Goal: Transaction & Acquisition: Purchase product/service

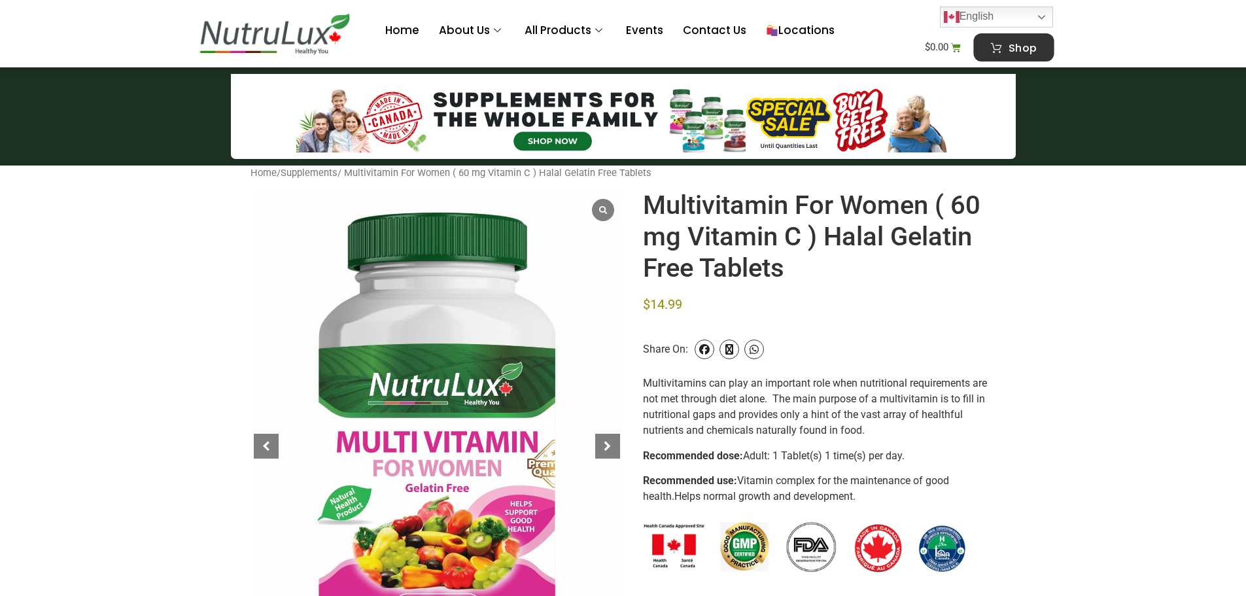
click at [1002, 53] on link "Shop" at bounding box center [1014, 47] width 80 height 28
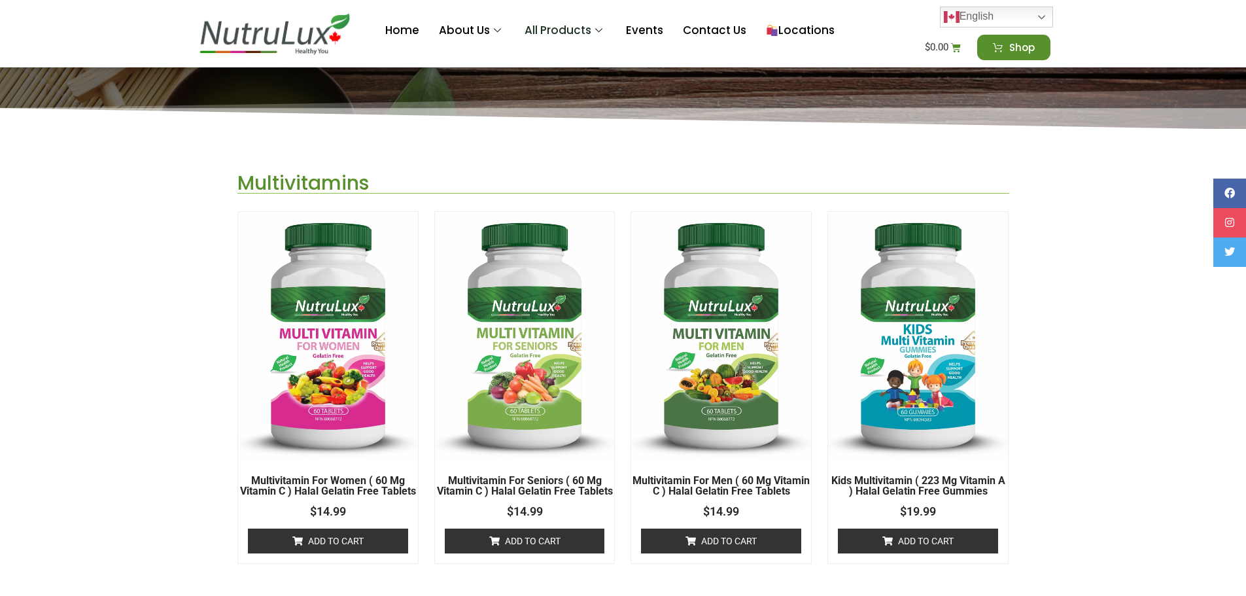
scroll to position [262, 0]
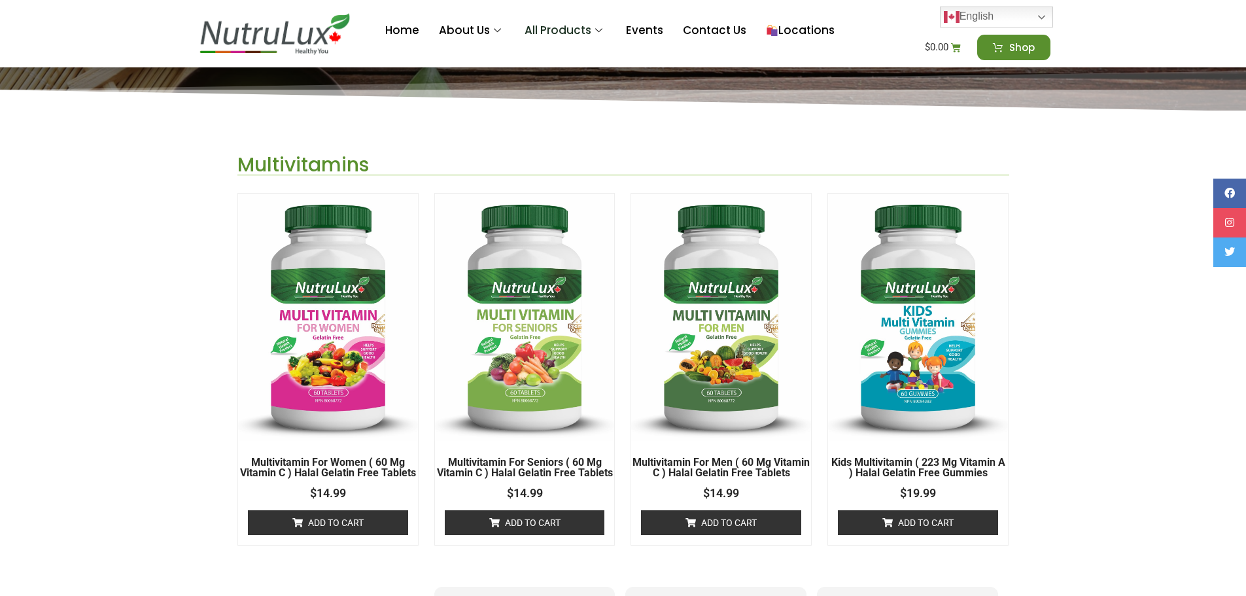
click at [531, 528] on link "Add to cart" at bounding box center [525, 522] width 160 height 25
click at [932, 46] on bdi "$ 14.99" at bounding box center [933, 47] width 29 height 12
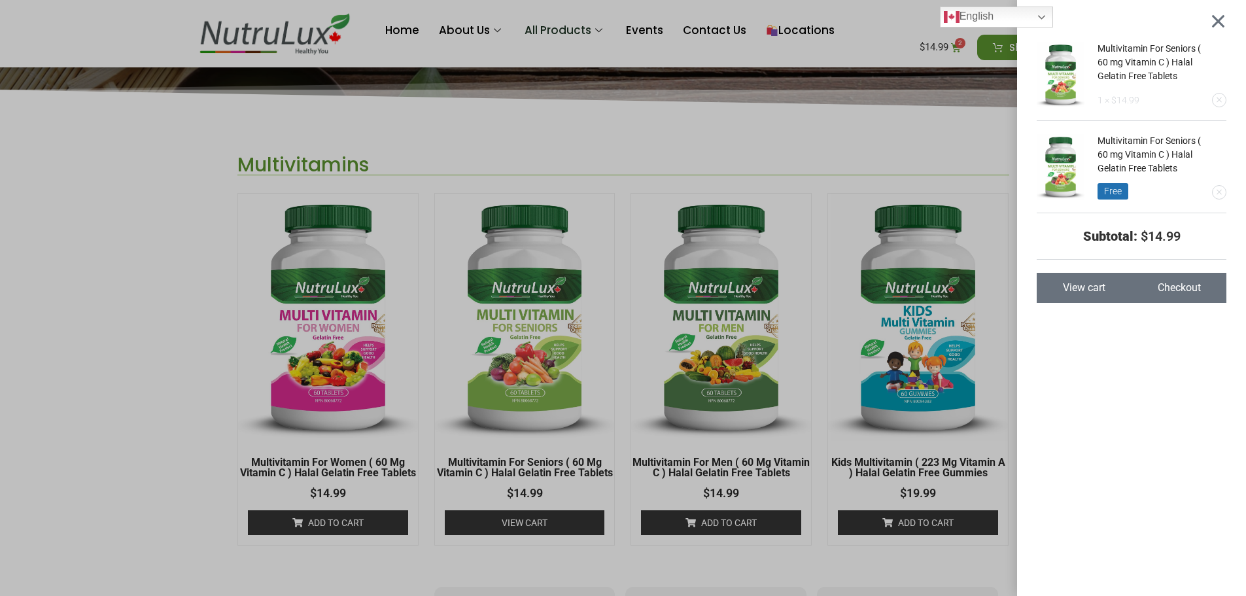
click at [951, 154] on div "Multivitamin For Seniors ( 60 mg Vitamin C ) Halal Gelatin Free Tablets 1 × $ 1…" at bounding box center [623, 298] width 1246 height 596
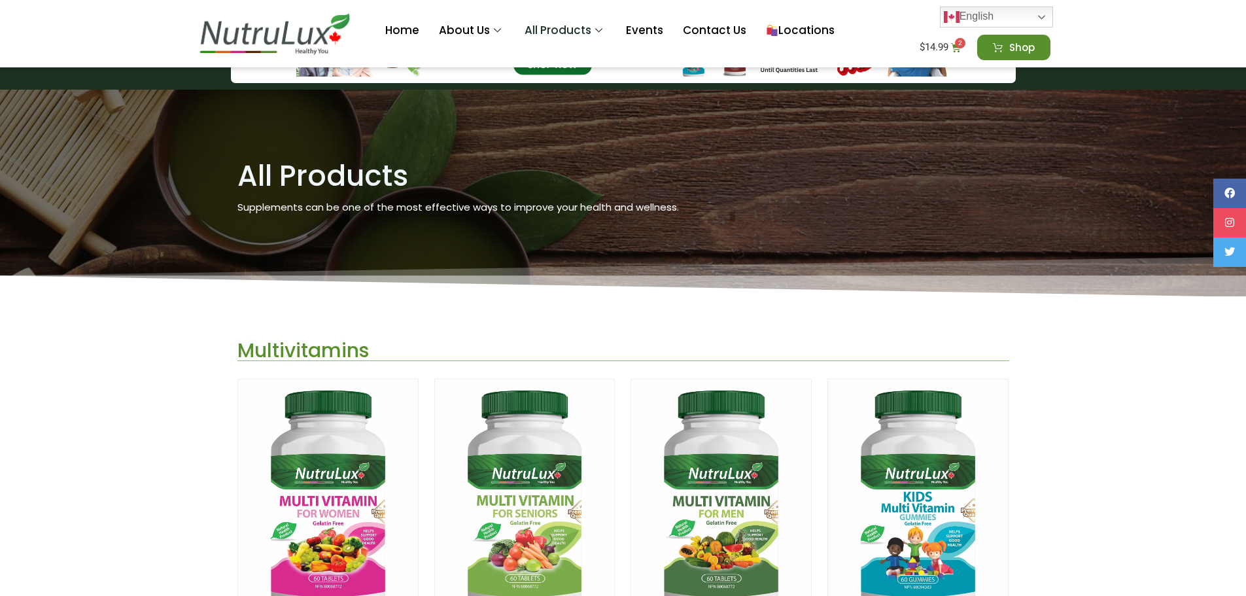
scroll to position [0, 0]
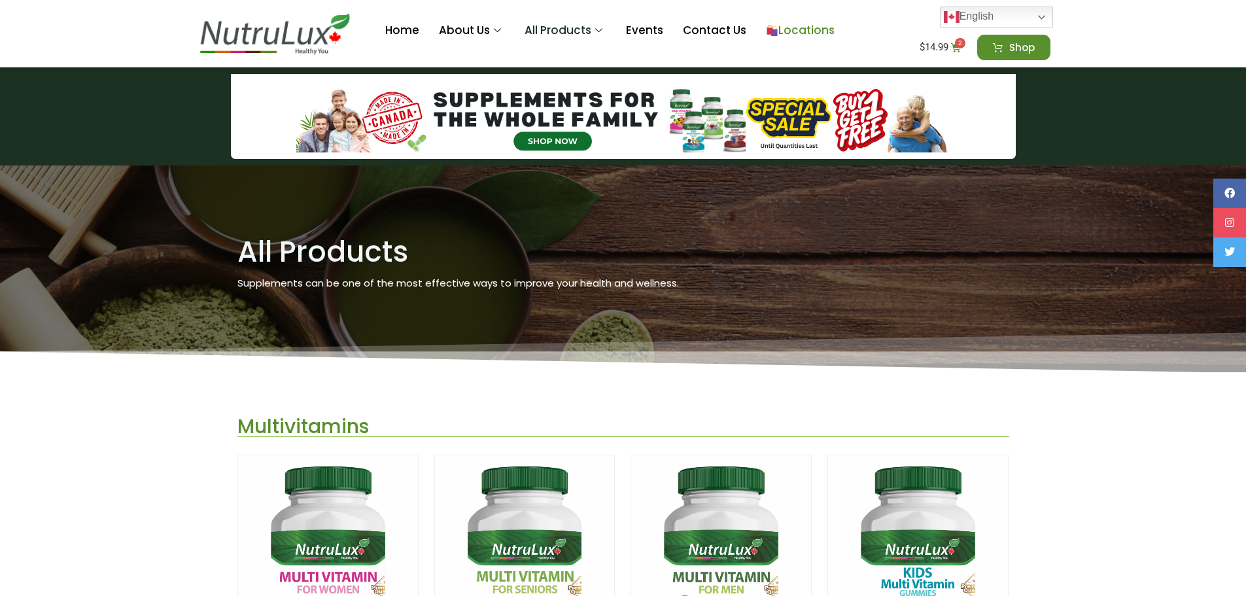
click at [805, 30] on link "Locations" at bounding box center [800, 31] width 88 height 52
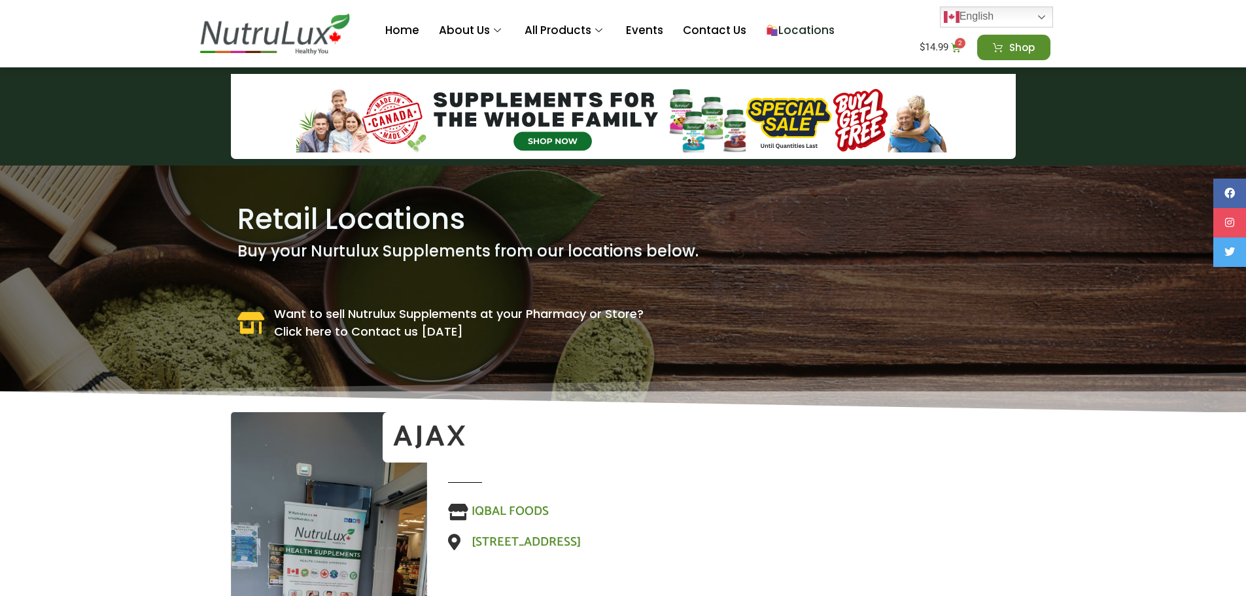
click at [942, 45] on bdi "$ 14.99" at bounding box center [933, 47] width 29 height 12
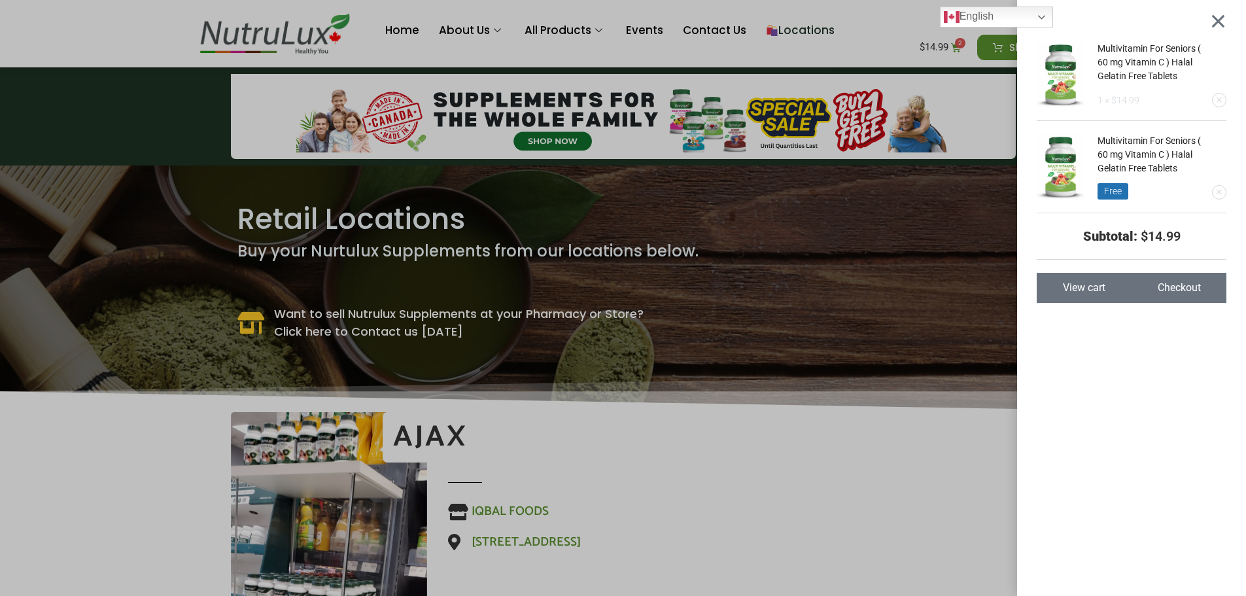
click at [1183, 288] on span "Checkout" at bounding box center [1178, 287] width 43 height 10
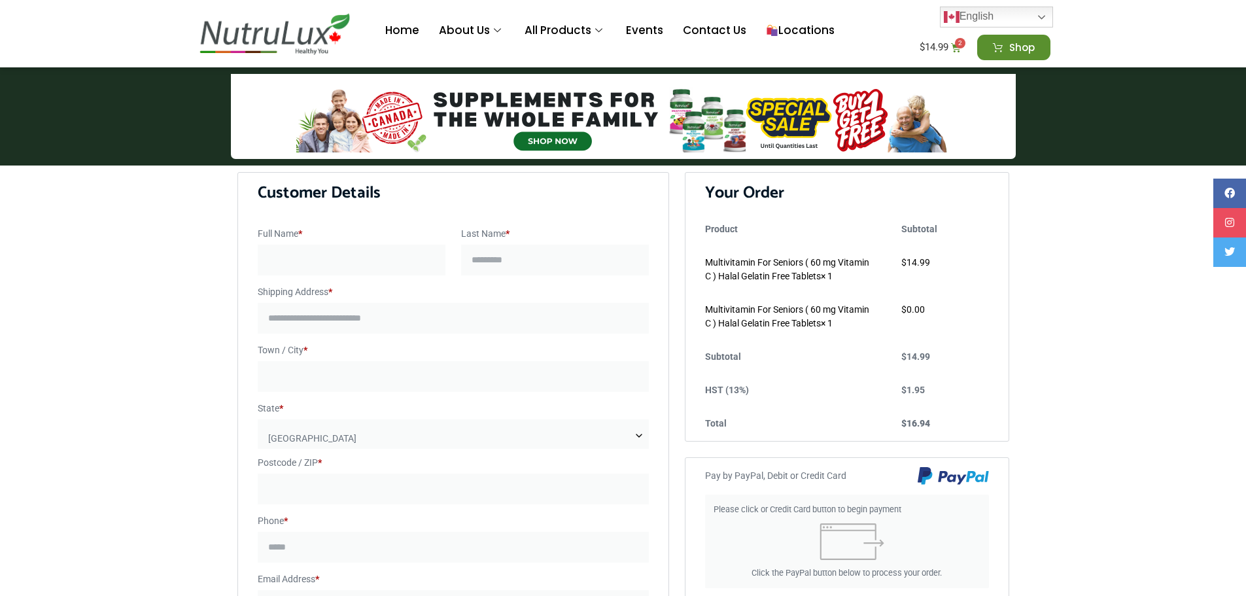
click at [322, 264] on input "Full Name *" at bounding box center [352, 260] width 188 height 31
type input "******"
type input "*****"
type input "**********"
type input "*******"
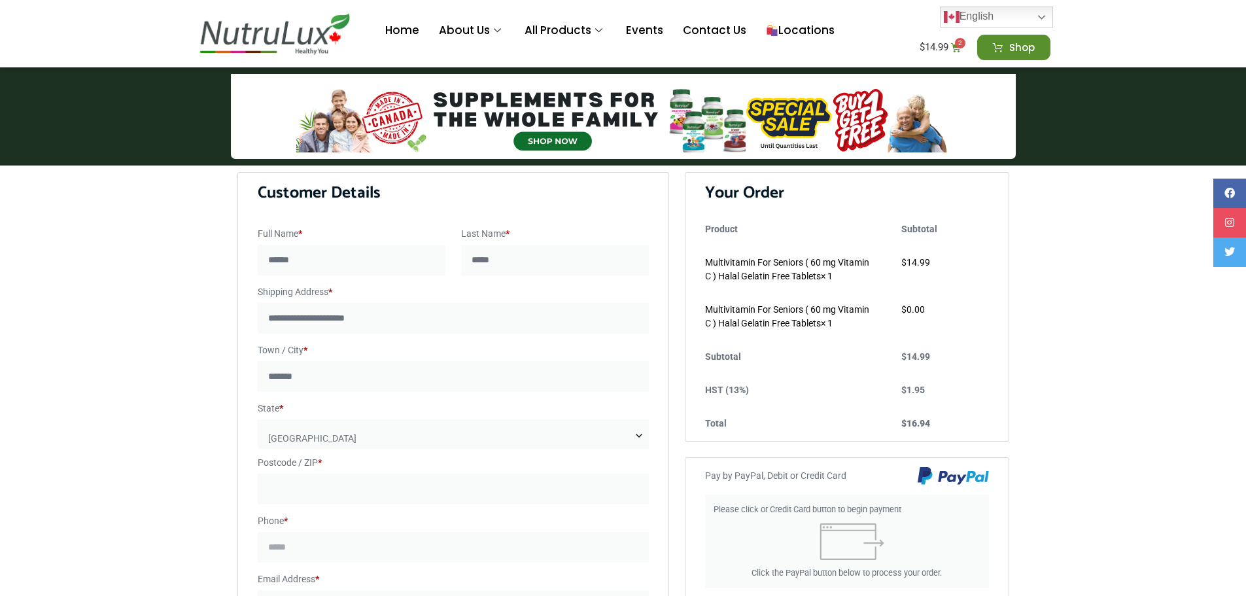
click button "Pay with PayPal" at bounding box center [0, 0] width 0 height 0
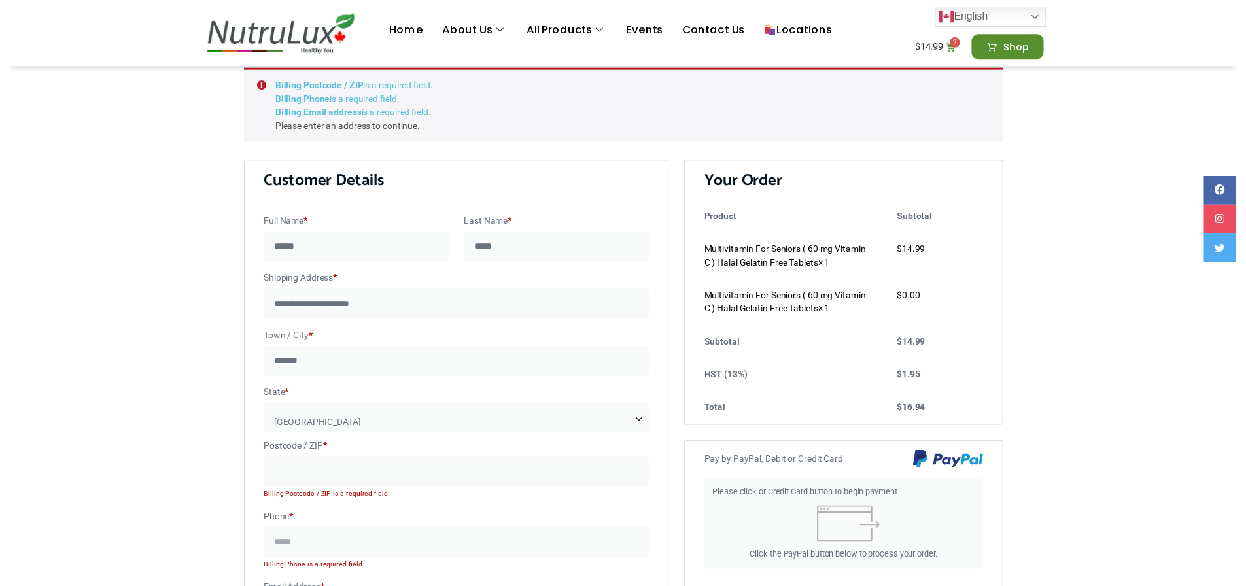
scroll to position [107, 0]
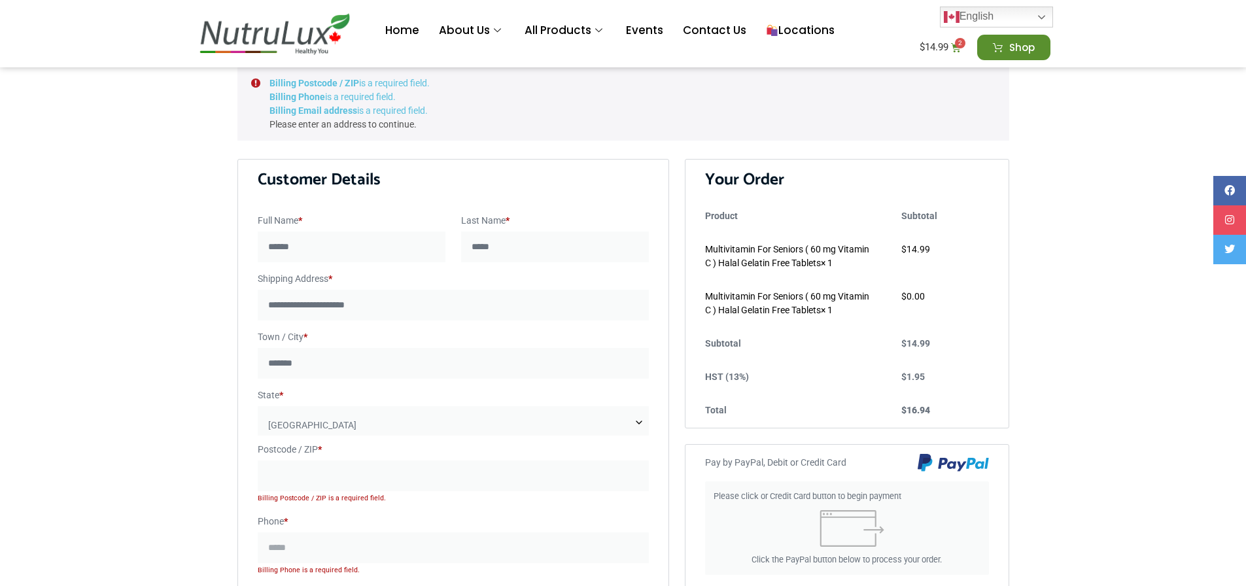
click at [326, 420] on span "[GEOGRAPHIC_DATA]" at bounding box center [454, 425] width 392 height 39
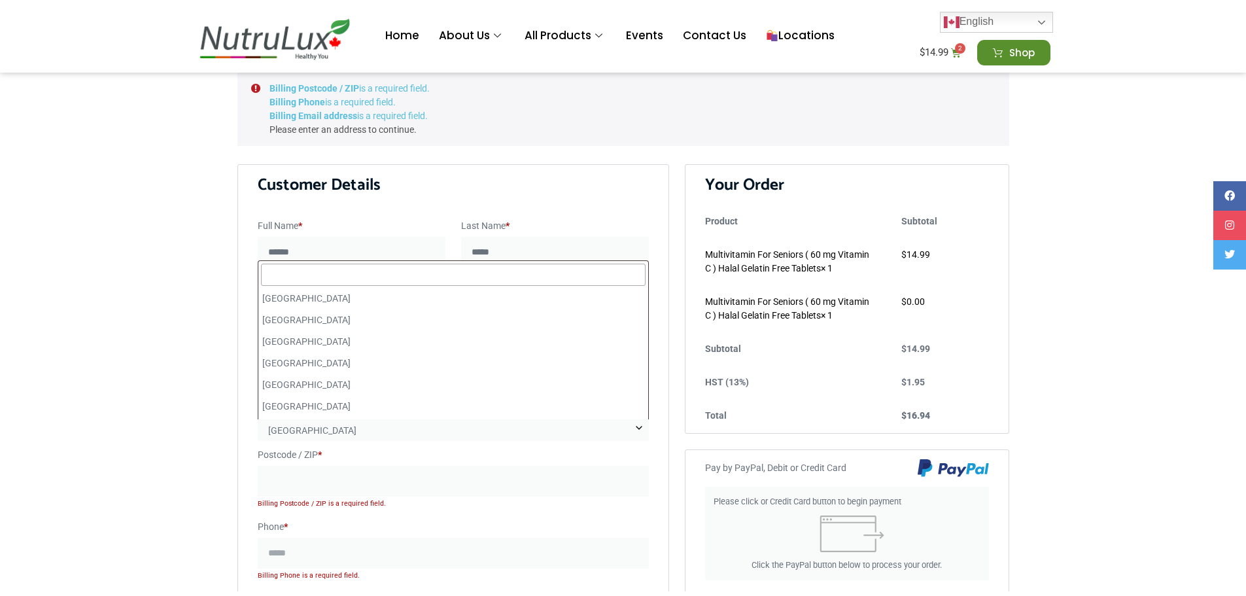
scroll to position [0, 0]
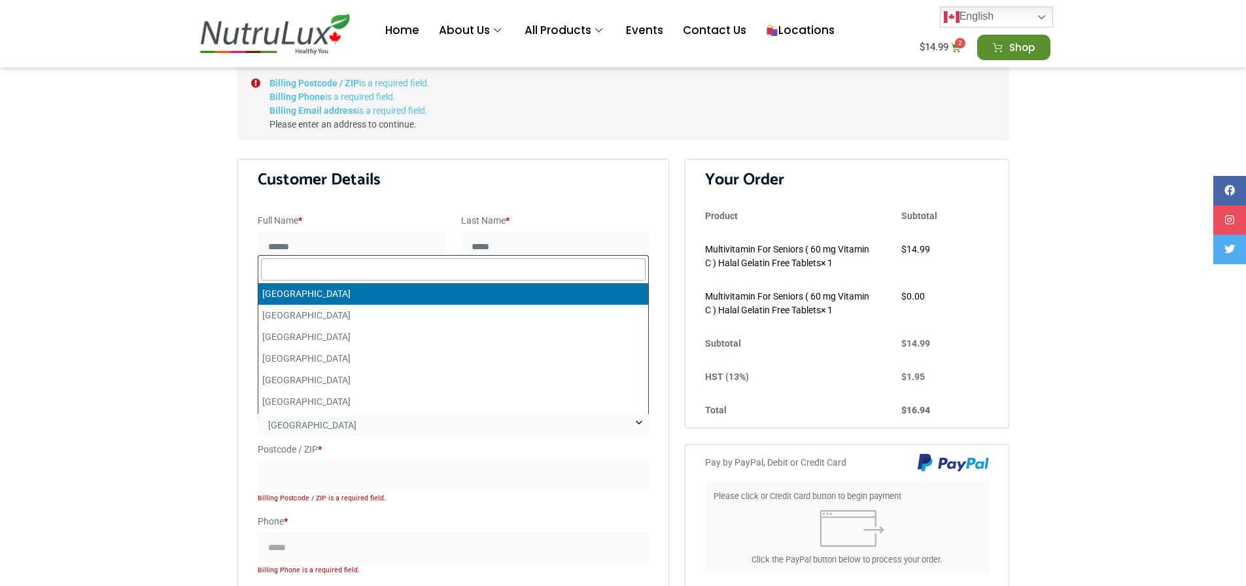
select select "**"
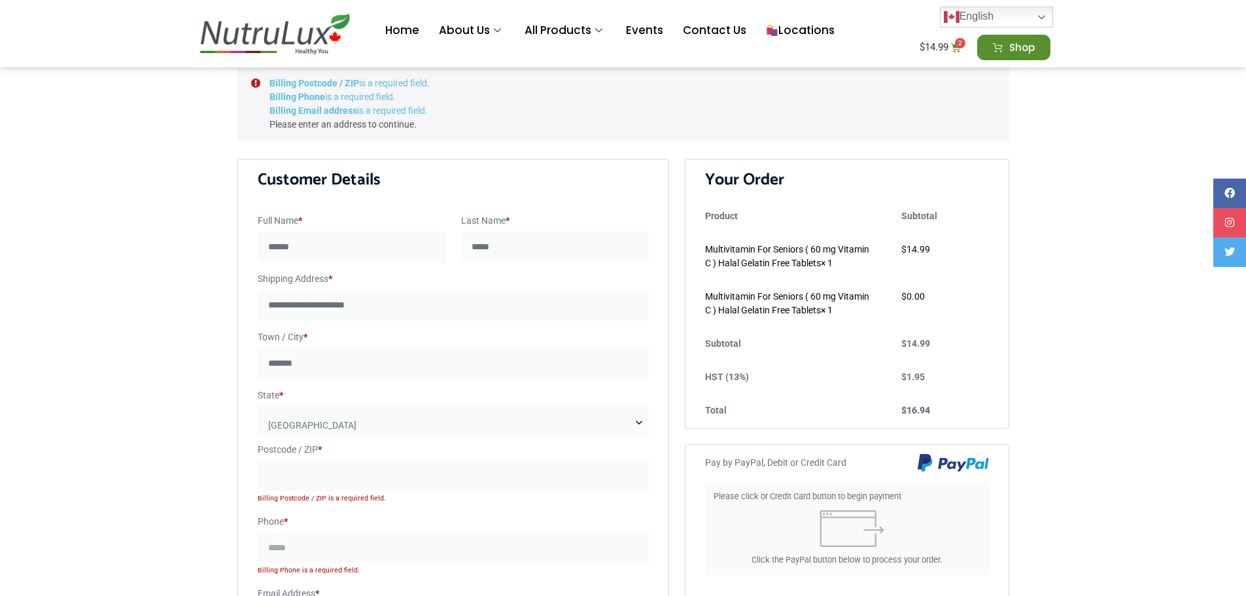
click at [316, 505] on p "Billing Postcode / ZIP is a required field." at bounding box center [454, 498] width 392 height 14
click at [317, 483] on input "Postcode / ZIP *" at bounding box center [454, 475] width 392 height 31
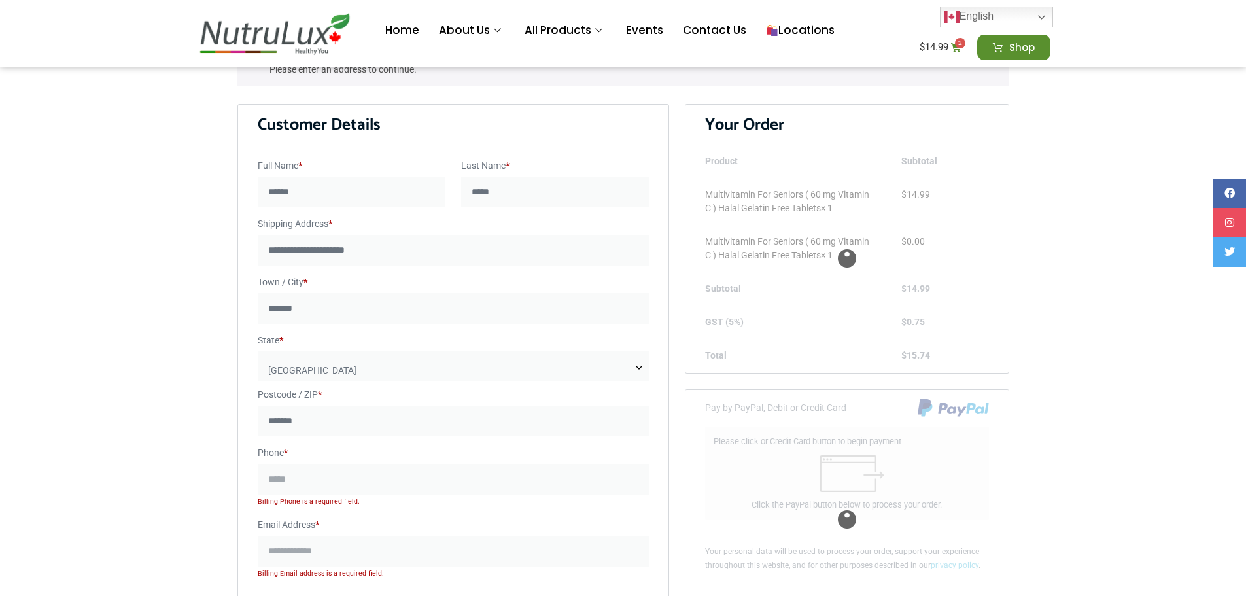
scroll to position [237, 0]
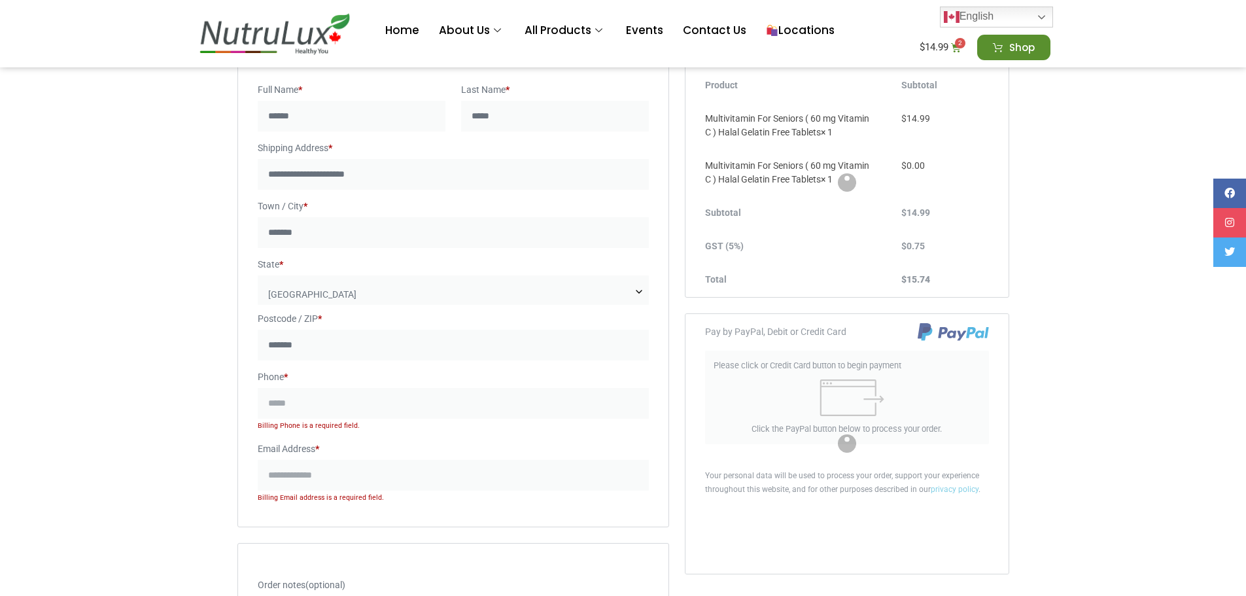
type input "*******"
click at [322, 409] on input "Phone *" at bounding box center [454, 403] width 392 height 31
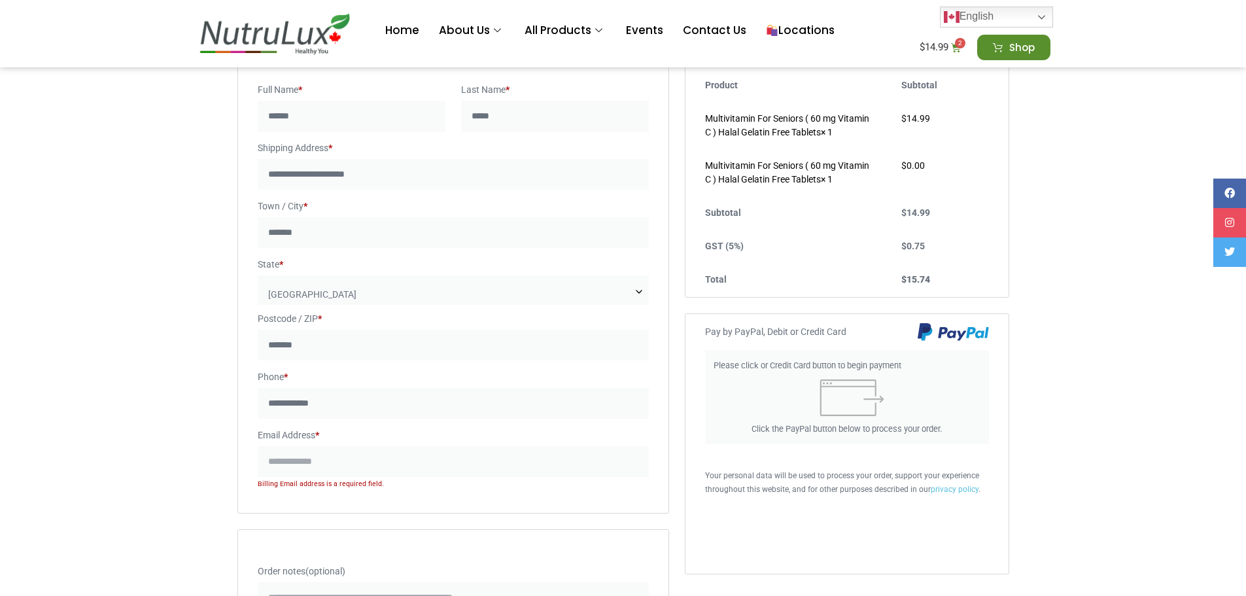
type input "**********"
click at [320, 468] on input "Email Address *" at bounding box center [454, 461] width 392 height 31
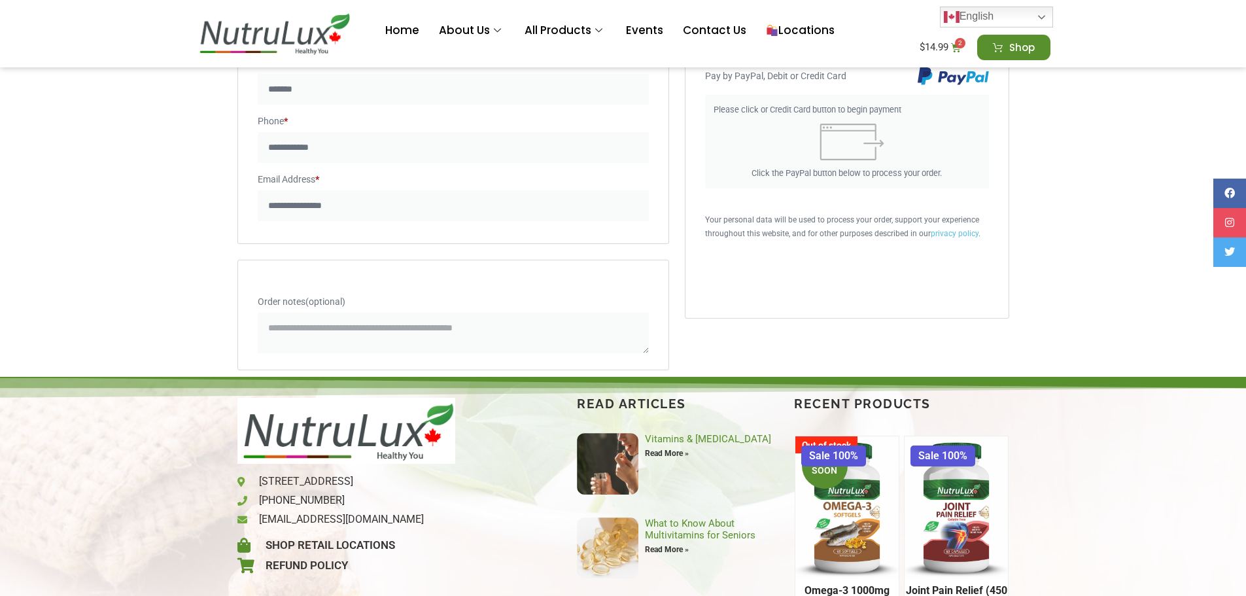
scroll to position [499, 0]
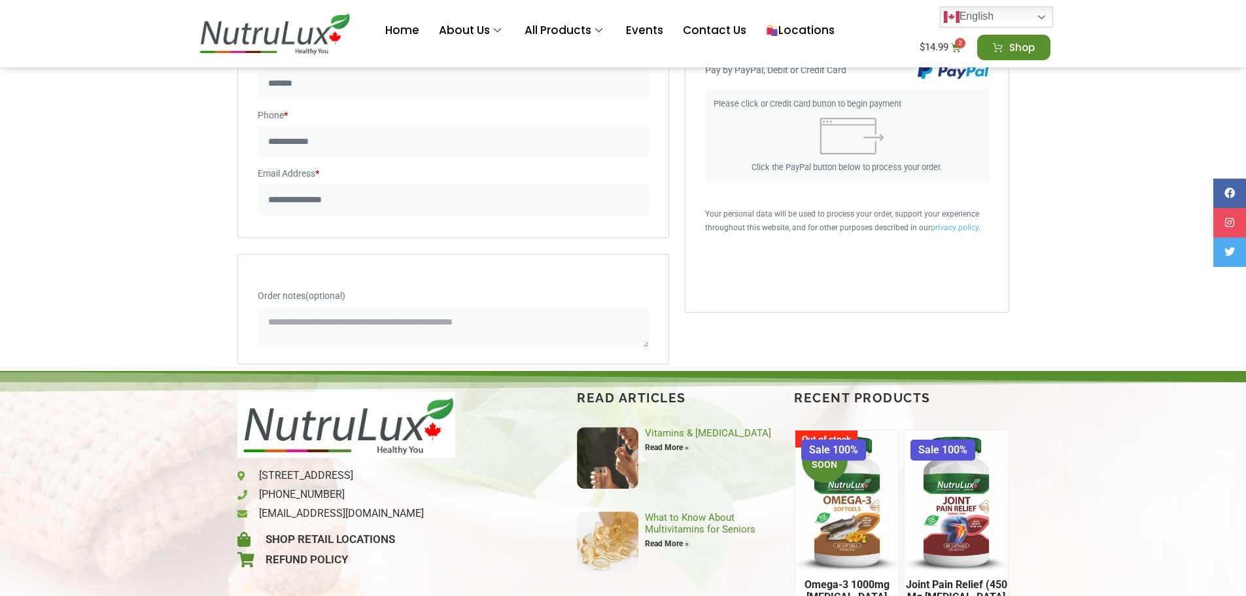
type input "**********"
click at [1181, 256] on section "**********" at bounding box center [623, 19] width 1246 height 704
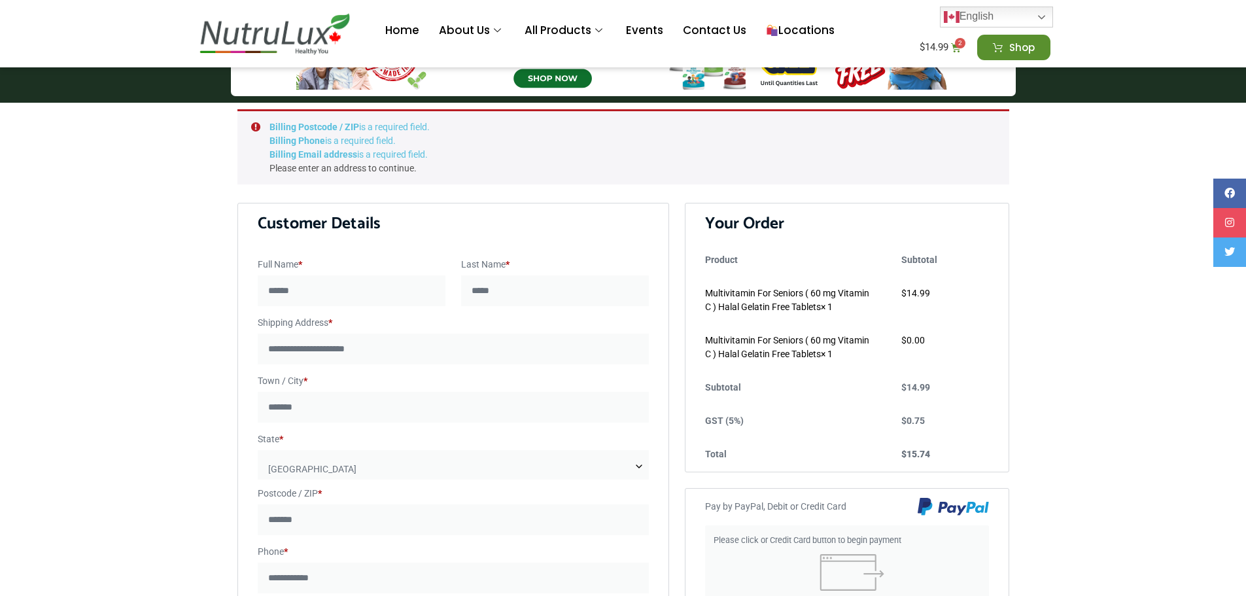
scroll to position [0, 0]
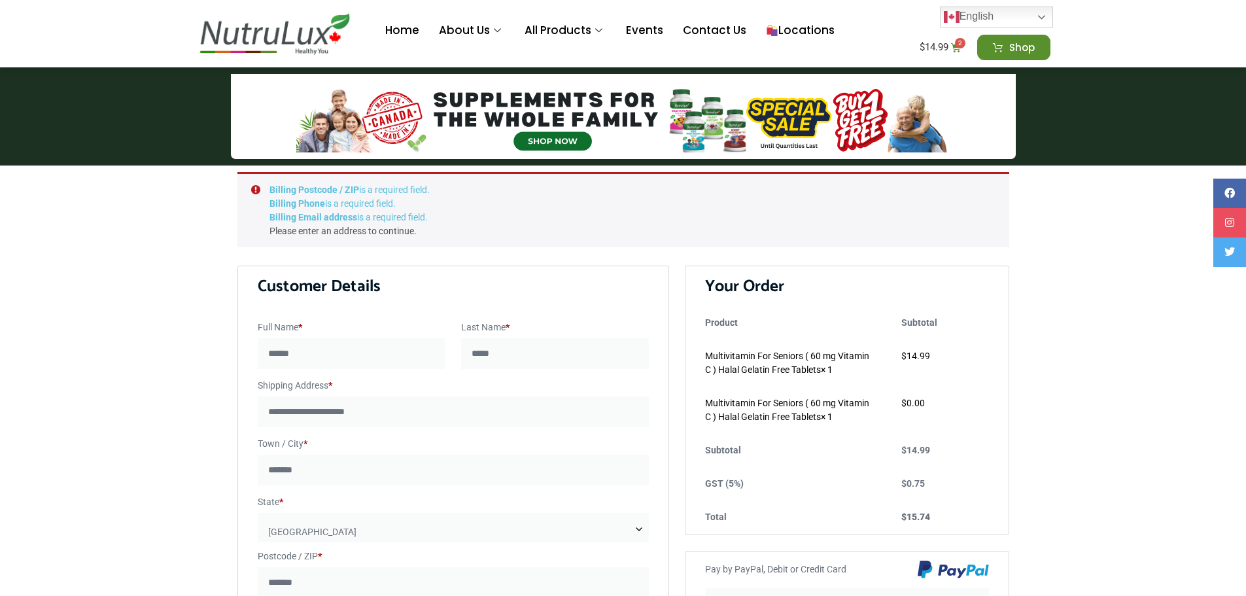
click at [914, 403] on bdi "$ 0.00" at bounding box center [913, 403] width 24 height 10
click at [932, 50] on bdi "$ 14.99" at bounding box center [933, 47] width 29 height 12
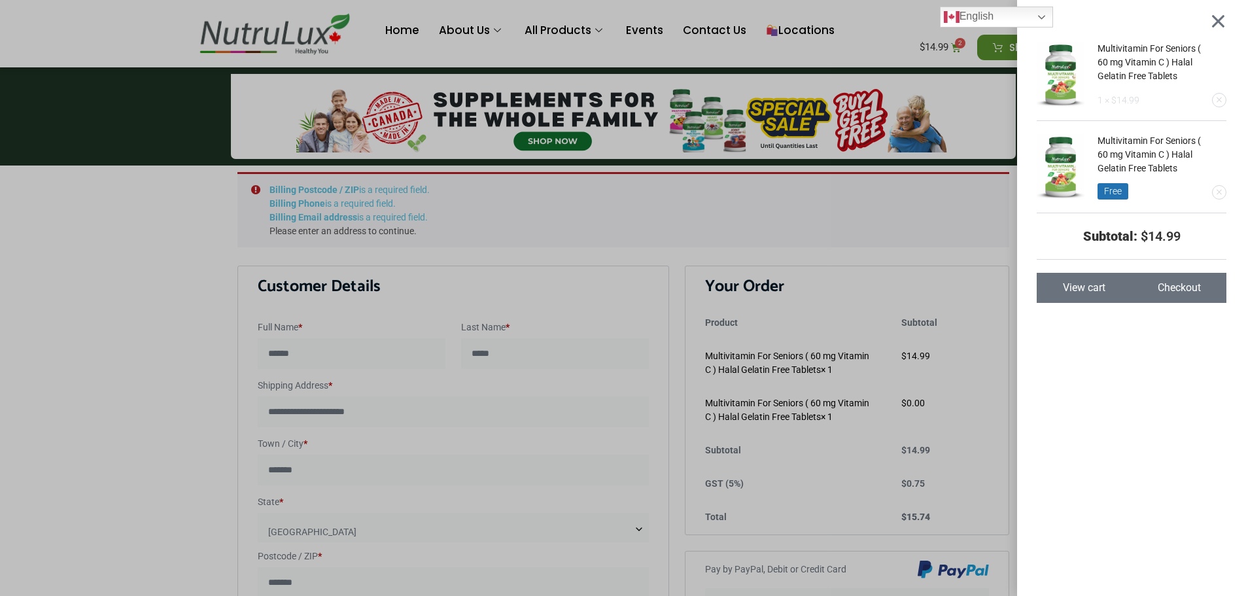
click at [902, 56] on div "Multivitamin For Seniors ( 60 mg Vitamin C ) Halal Gelatin Free Tablets 1 × $ 1…" at bounding box center [623, 298] width 1246 height 596
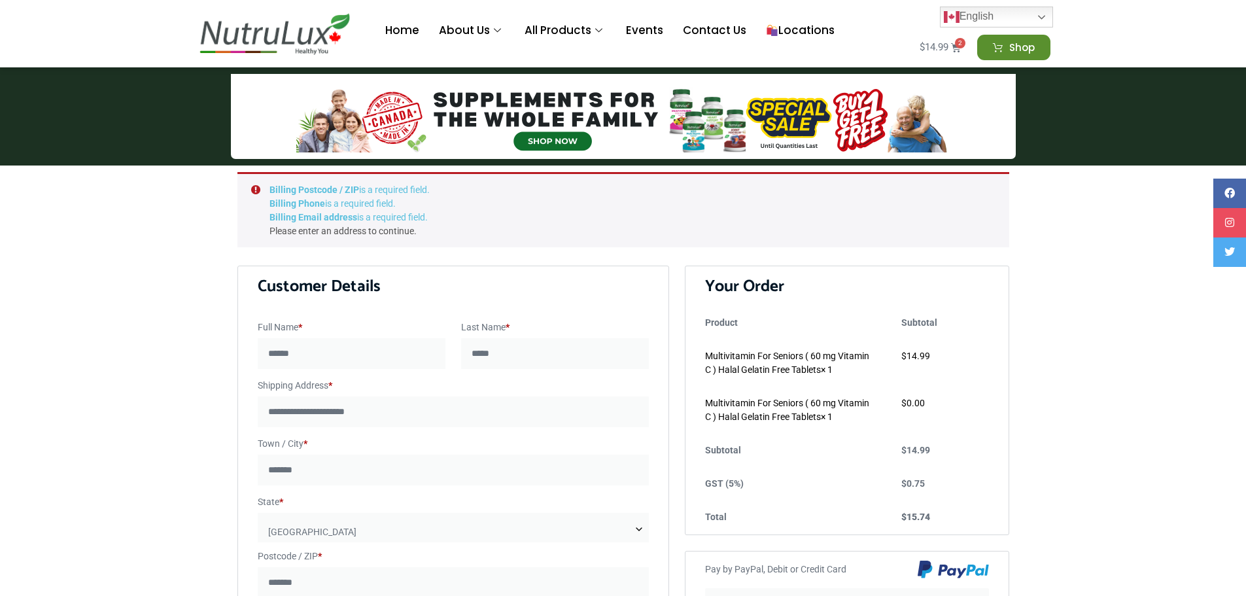
click at [932, 46] on bdi "$ 14.99" at bounding box center [933, 47] width 29 height 12
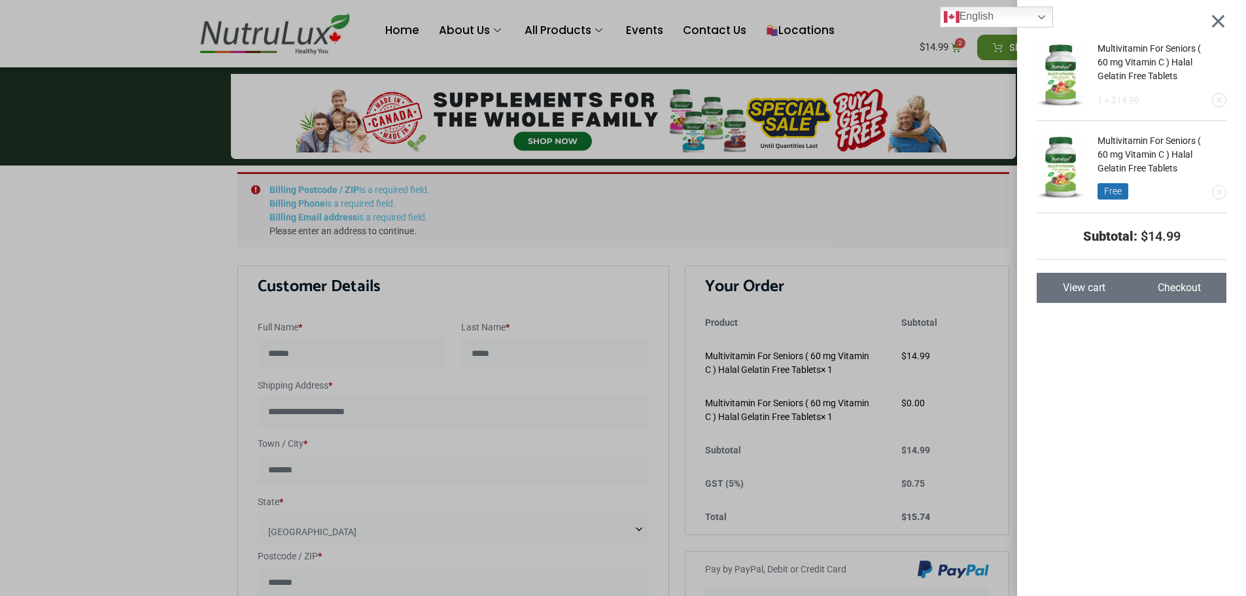
click at [1094, 291] on span "View cart" at bounding box center [1084, 287] width 43 height 10
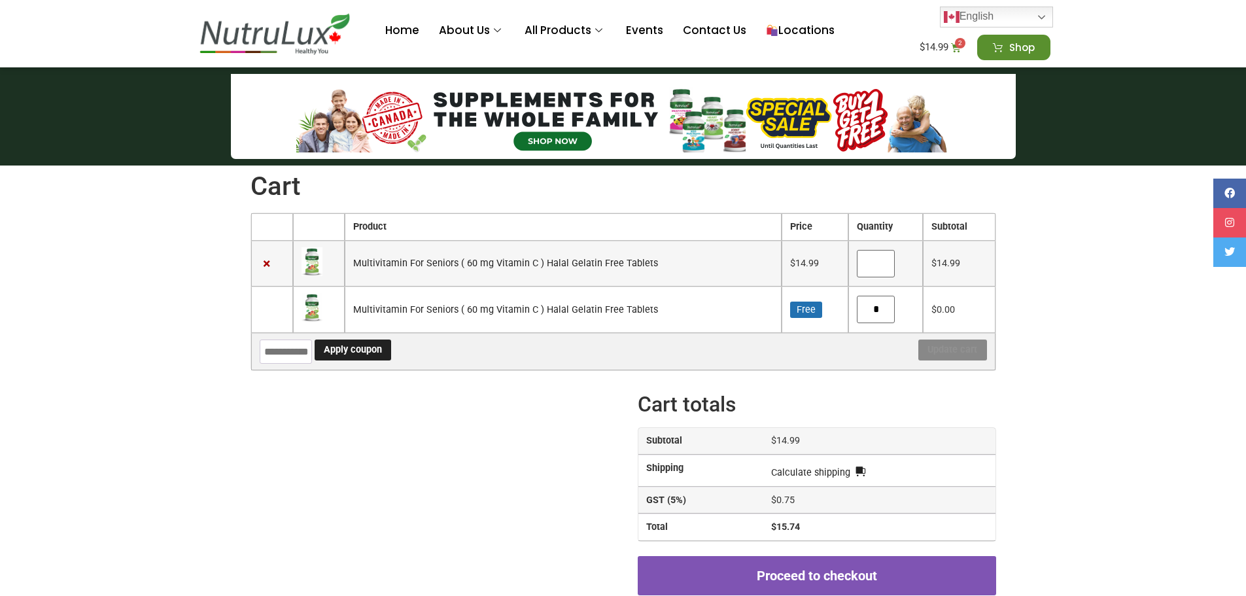
scroll to position [65, 0]
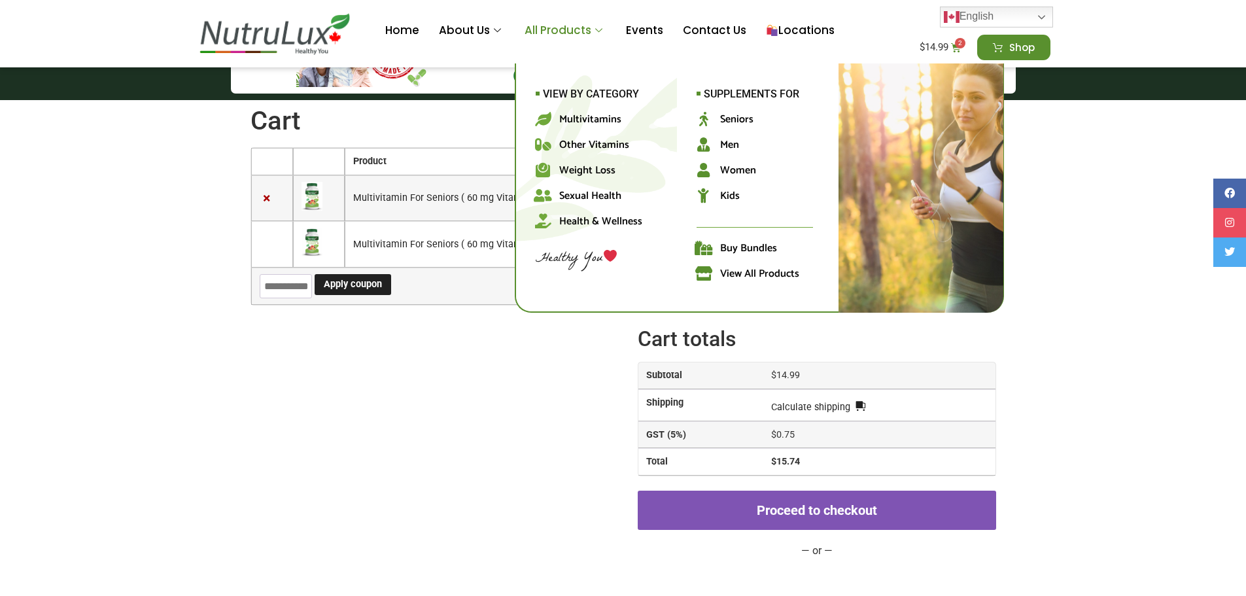
click at [572, 26] on link "All Products" at bounding box center [565, 31] width 101 height 52
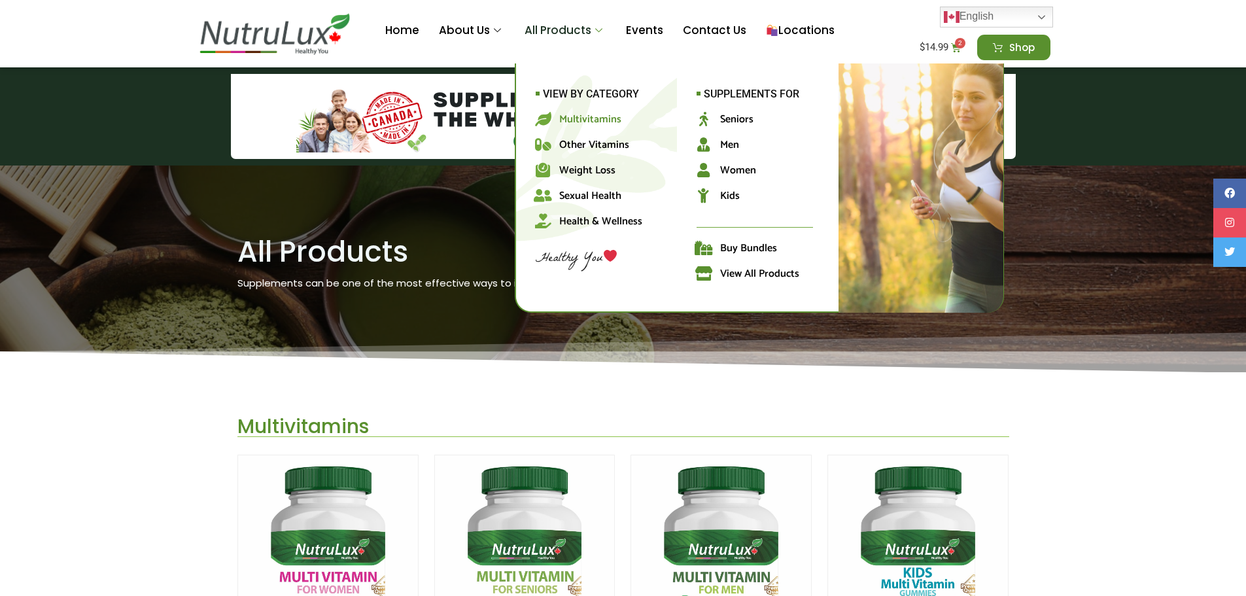
click at [595, 114] on span "Multivitamins" at bounding box center [590, 120] width 62 height 18
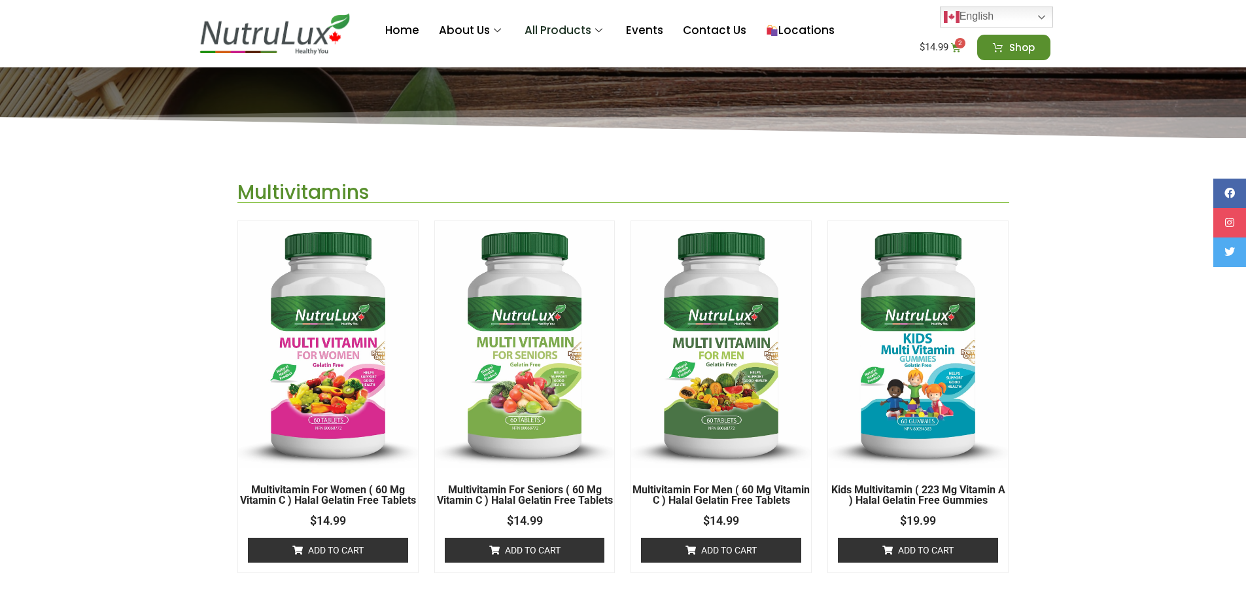
scroll to position [262, 0]
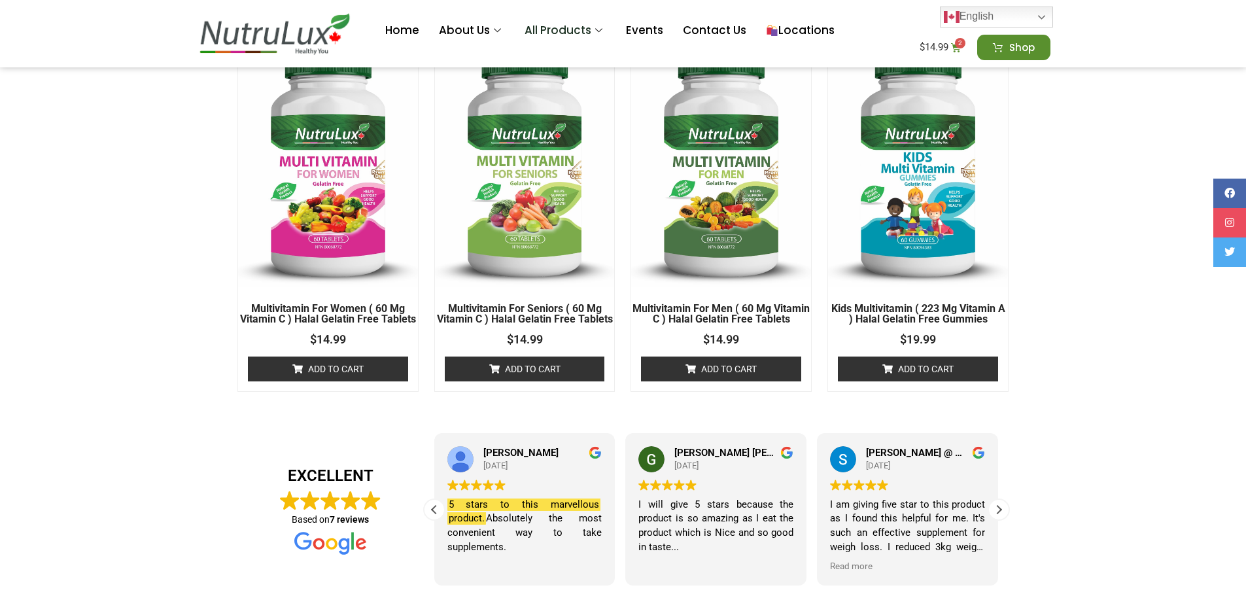
scroll to position [392, 0]
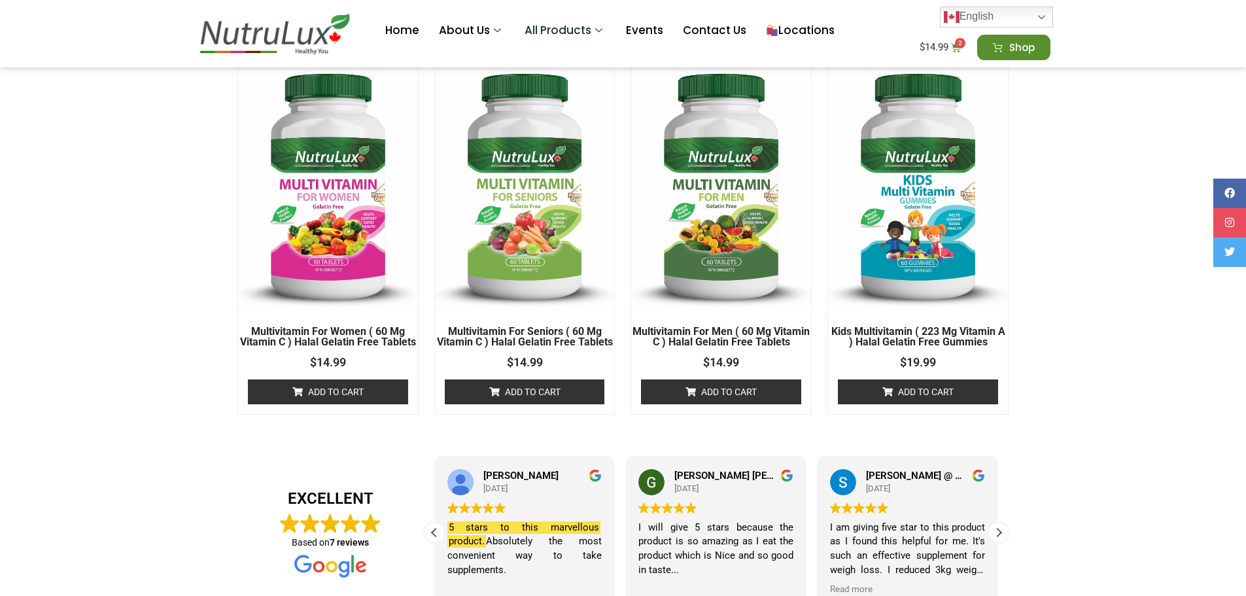
click at [352, 334] on h2 "Multivitamin For Women ( 60 mg Vitamin C ) Halal Gelatin Free Tablets" at bounding box center [328, 336] width 180 height 21
click at [519, 400] on link "Add to cart" at bounding box center [525, 391] width 160 height 25
click at [308, 396] on link "Add to cart" at bounding box center [328, 391] width 160 height 25
click at [947, 40] on link "$ 44.97 6 Cart" at bounding box center [940, 48] width 73 height 26
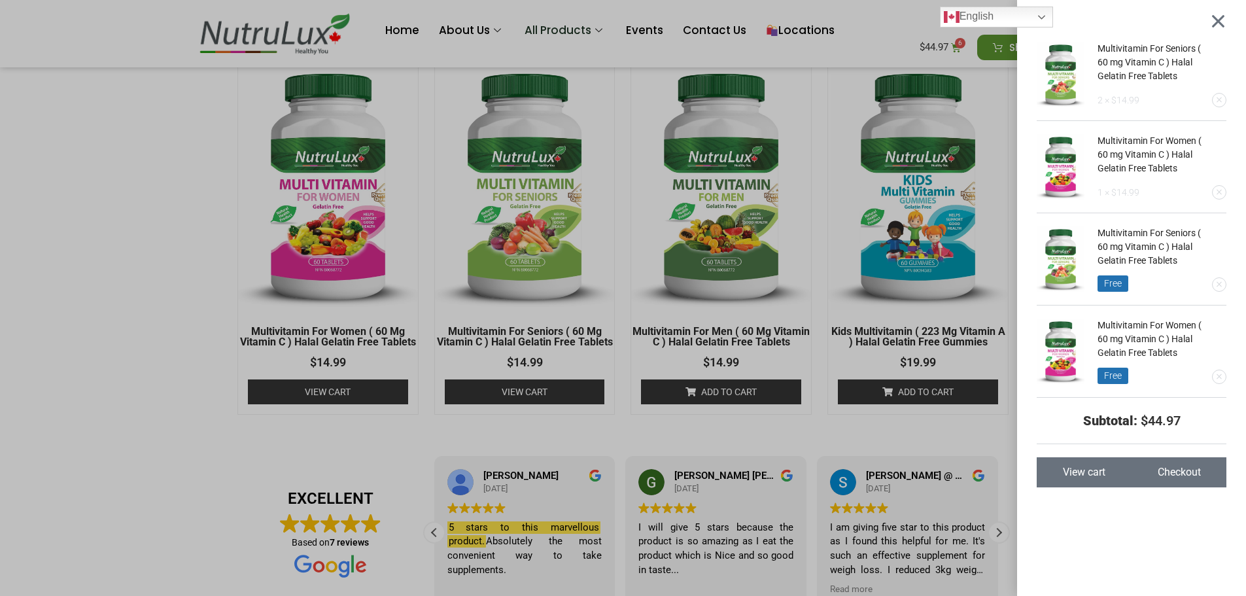
click at [1179, 467] on span "Checkout" at bounding box center [1178, 472] width 43 height 10
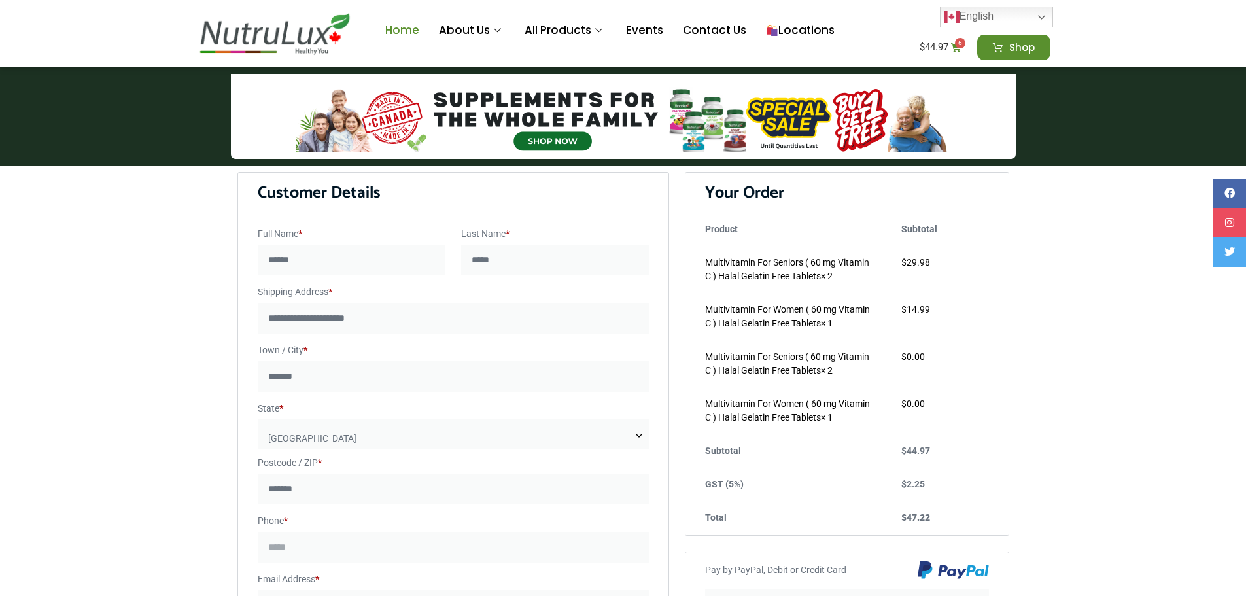
click at [398, 29] on link "Home" at bounding box center [402, 31] width 54 height 52
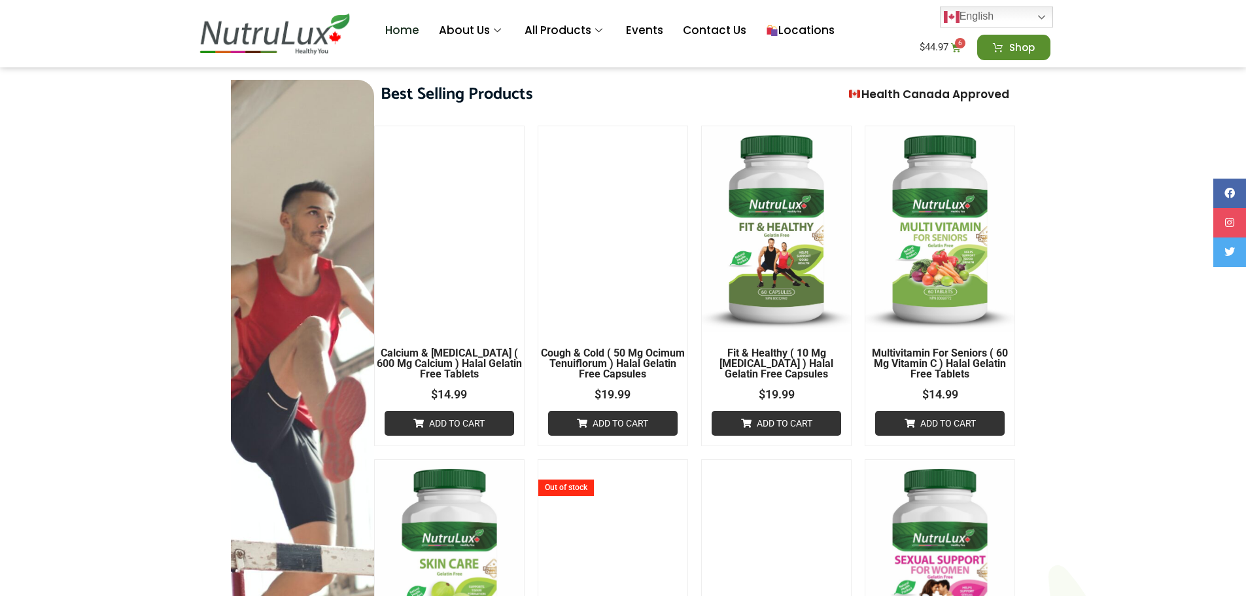
scroll to position [458, 0]
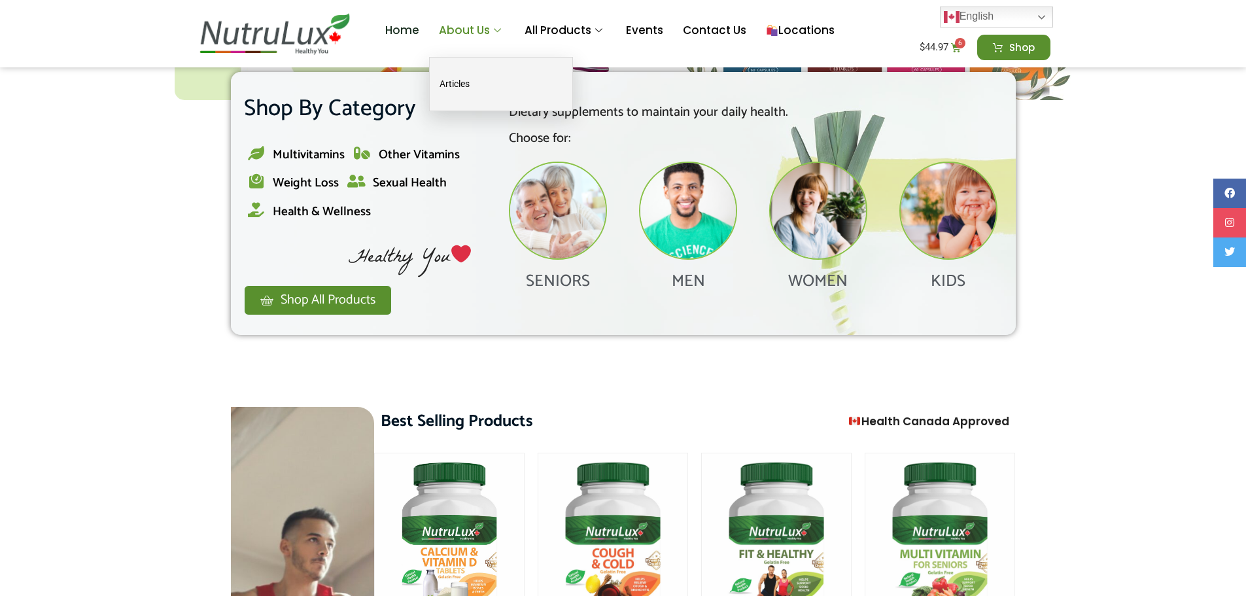
click at [460, 32] on link "About Us" at bounding box center [472, 31] width 86 height 52
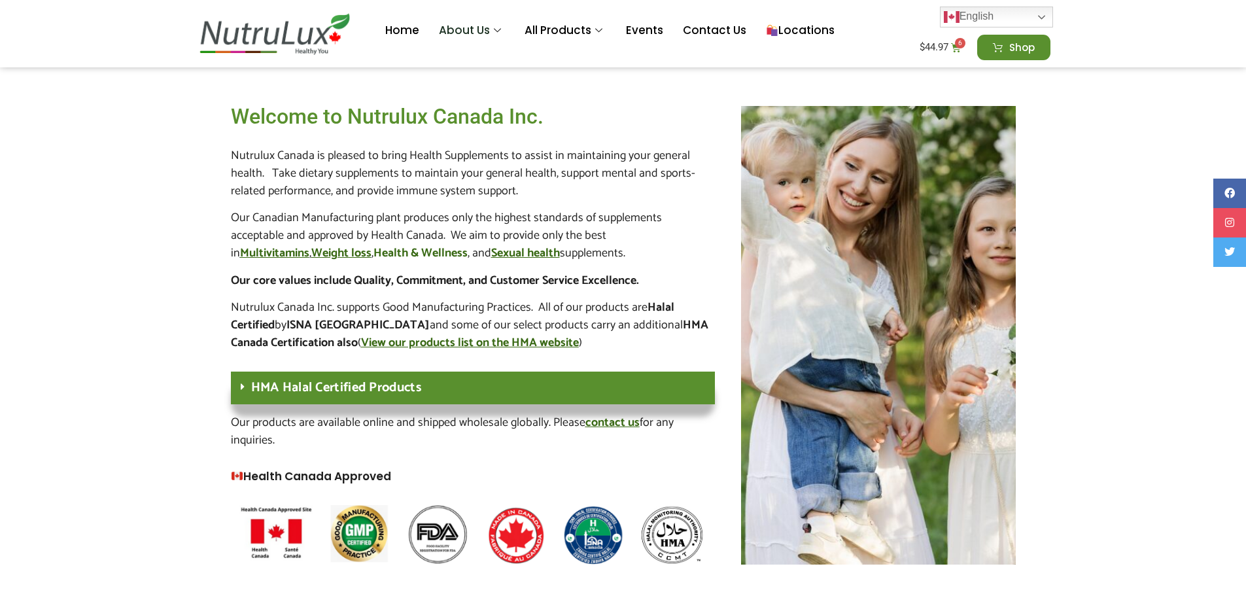
scroll to position [131, 0]
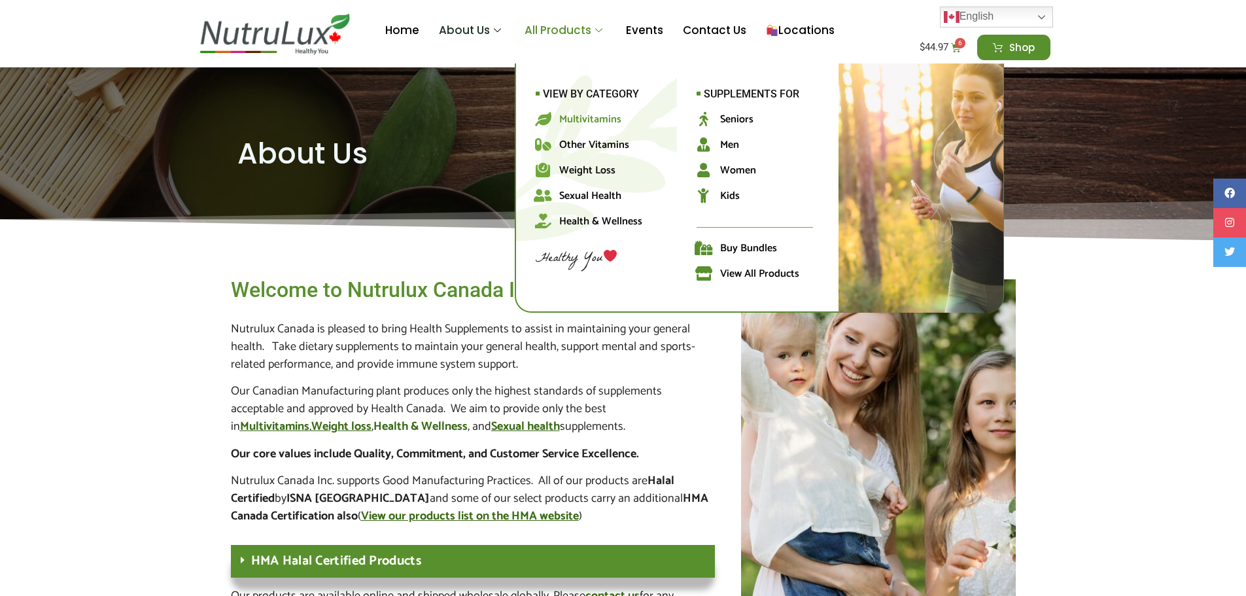
click at [583, 116] on span "Multivitamins" at bounding box center [590, 120] width 62 height 18
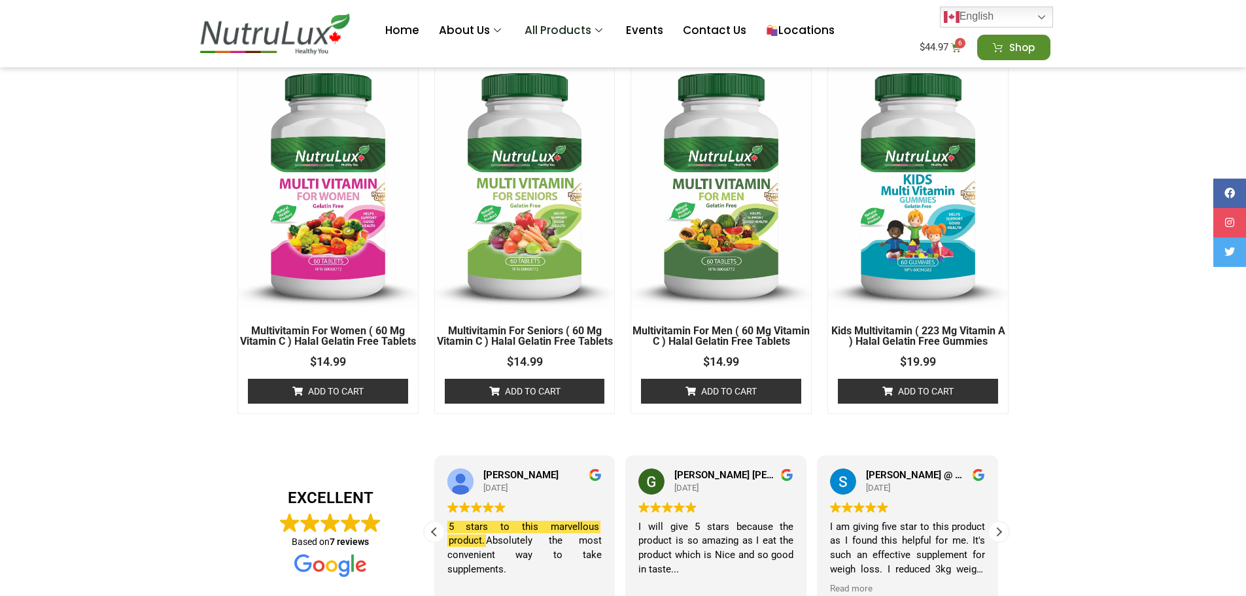
scroll to position [392, 0]
click at [344, 398] on link "Add to cart" at bounding box center [328, 391] width 160 height 25
click at [525, 402] on link "Add to cart" at bounding box center [525, 391] width 160 height 25
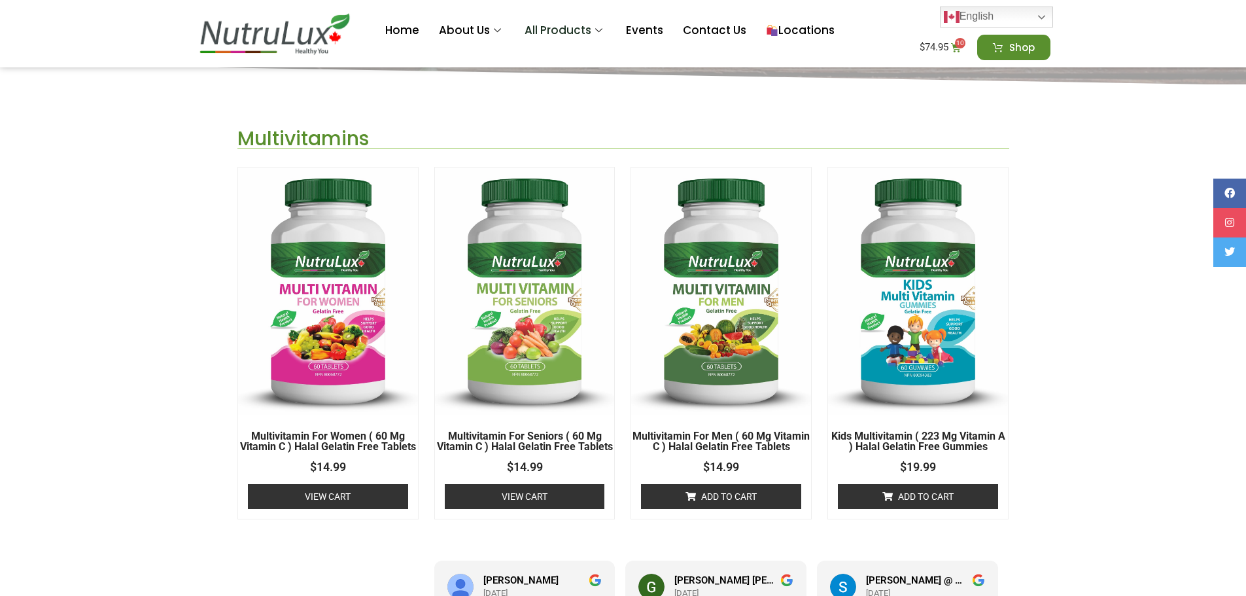
scroll to position [0, 0]
